Goal: Task Accomplishment & Management: Use online tool/utility

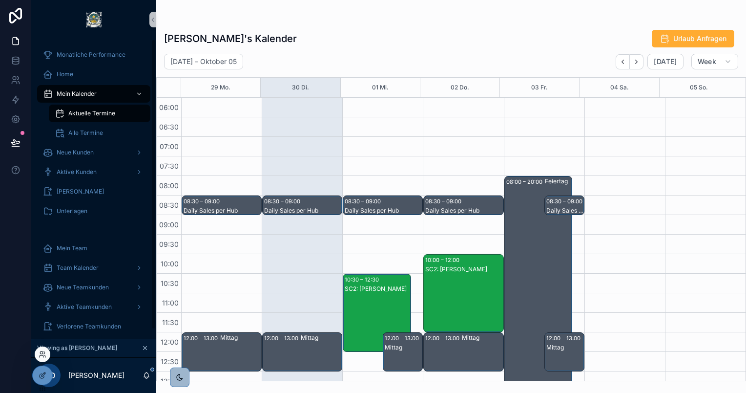
scroll to position [146, 0]
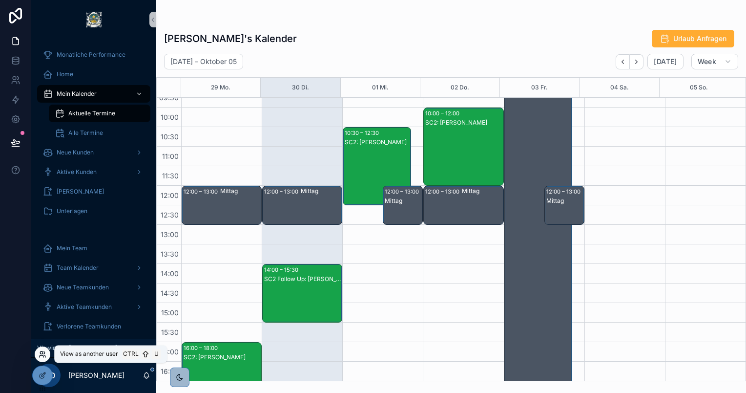
click at [43, 355] on icon at bounding box center [42, 356] width 4 height 2
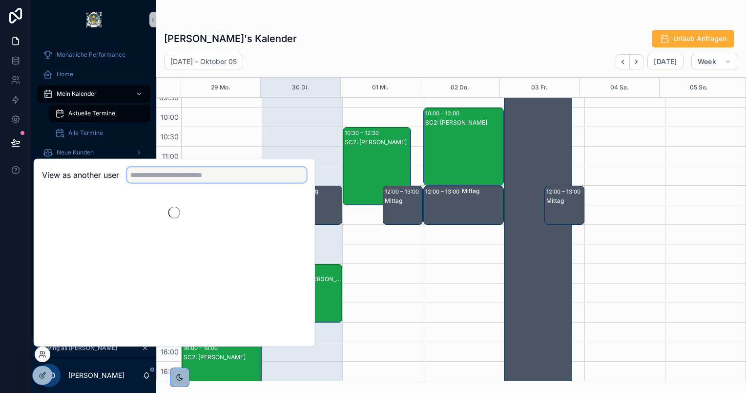
click at [230, 174] on input "text" at bounding box center [217, 175] width 180 height 16
type input "******"
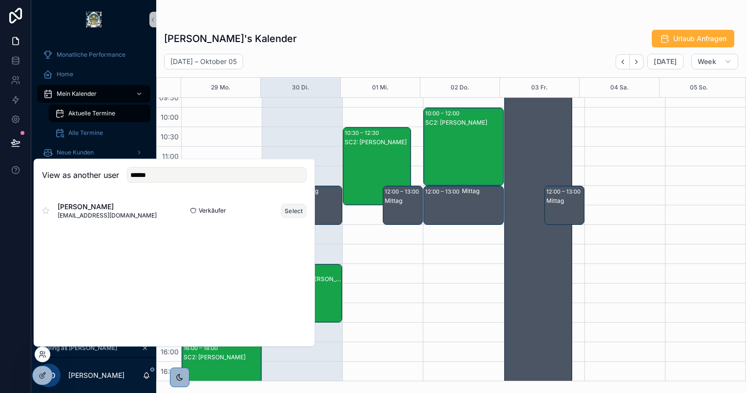
click at [295, 206] on button "Select" at bounding box center [293, 210] width 25 height 14
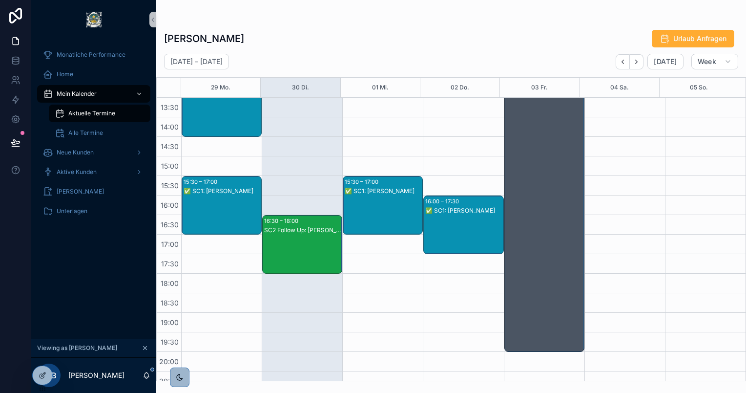
scroll to position [226, 0]
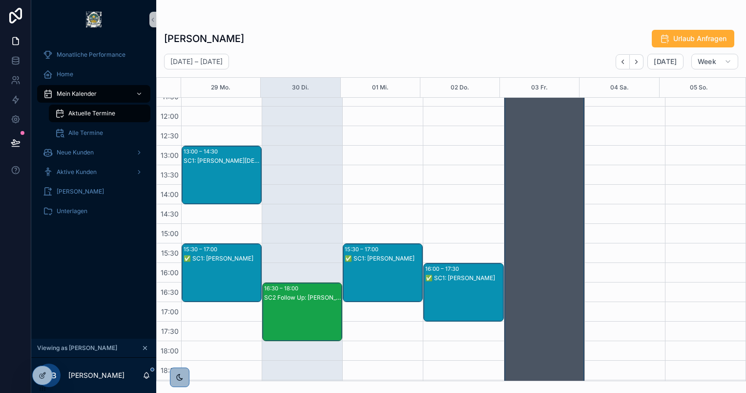
click at [313, 296] on div "SC2 Follow Up: Vanessa Salgado" at bounding box center [302, 297] width 77 height 8
click at [412, 25] on div "Pascal-Rene Bröckel's Kalender Urlaub Anfragen September 29 – Oktober 05 Today …" at bounding box center [451, 201] width 590 height 357
